Goal: Transaction & Acquisition: Download file/media

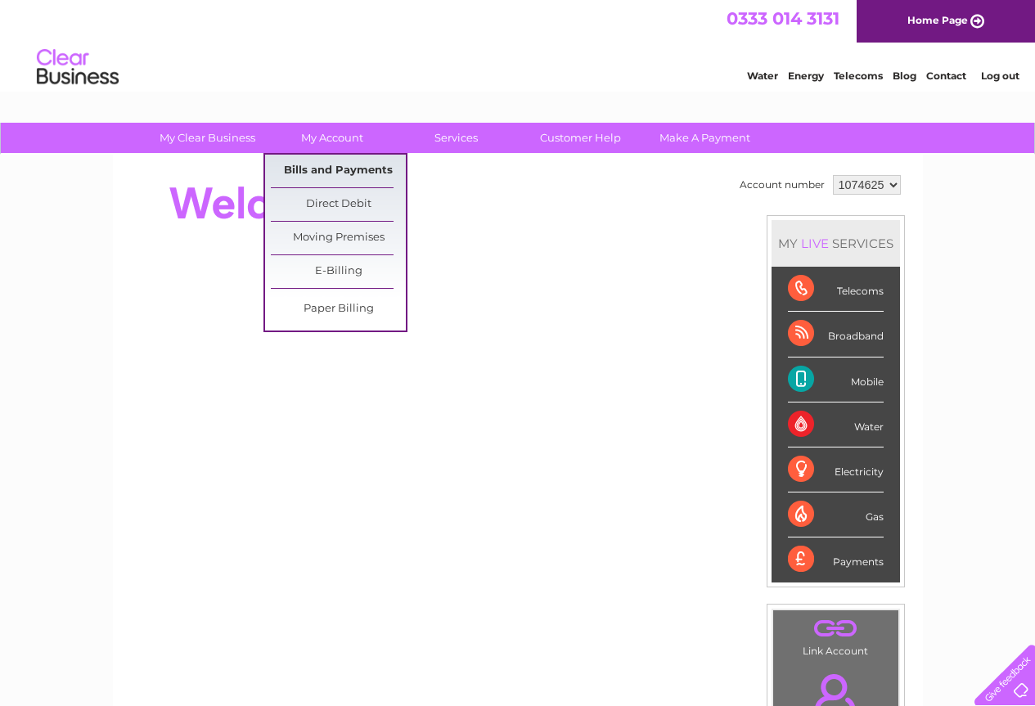
click at [345, 170] on link "Bills and Payments" at bounding box center [338, 171] width 135 height 33
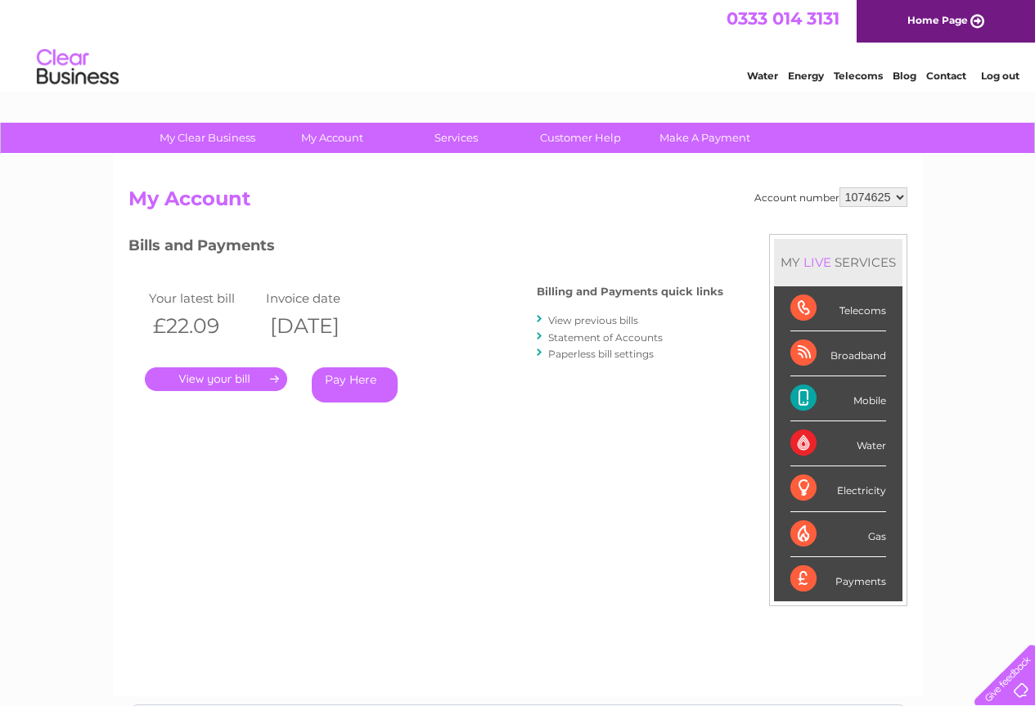
click at [194, 368] on link "." at bounding box center [216, 379] width 142 height 24
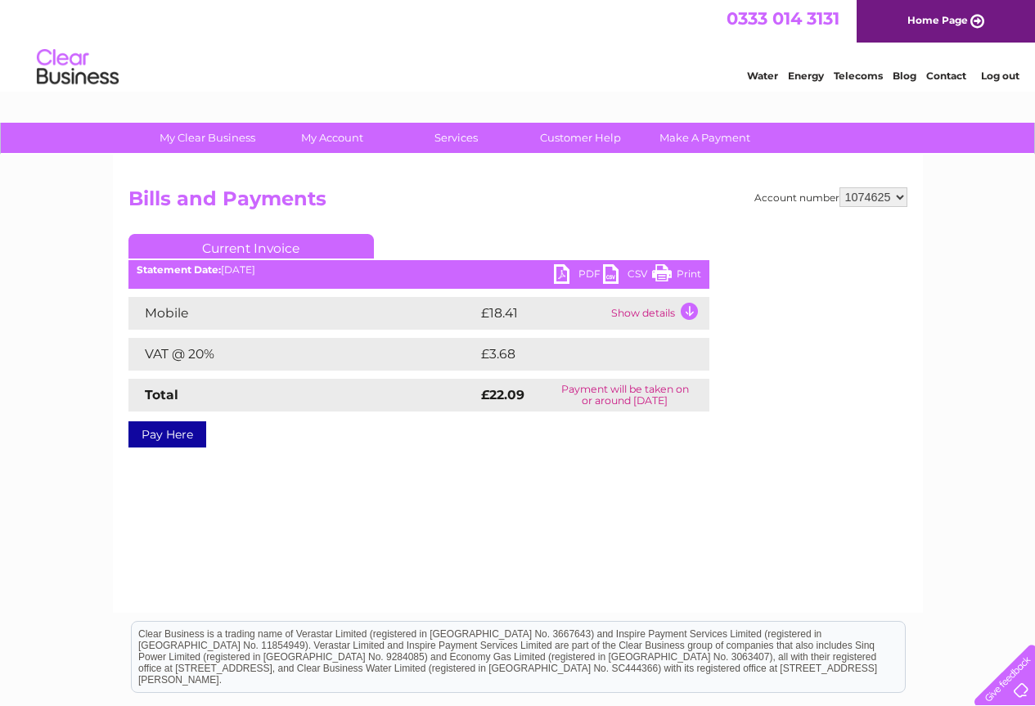
click at [565, 273] on link "PDF" at bounding box center [578, 276] width 49 height 24
